Goal: Find specific page/section: Find specific page/section

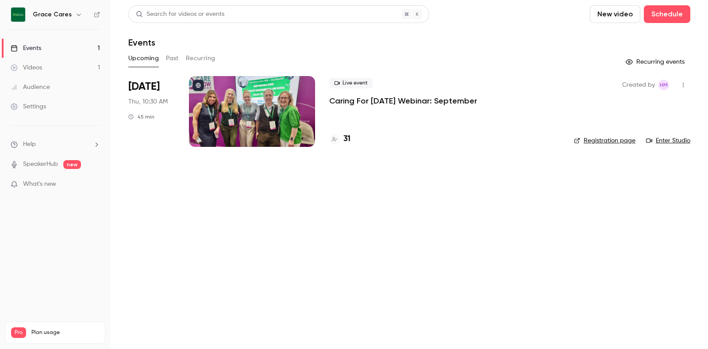
click at [598, 141] on link "Registration page" at bounding box center [604, 140] width 61 height 9
